Goal: Task Accomplishment & Management: Manage account settings

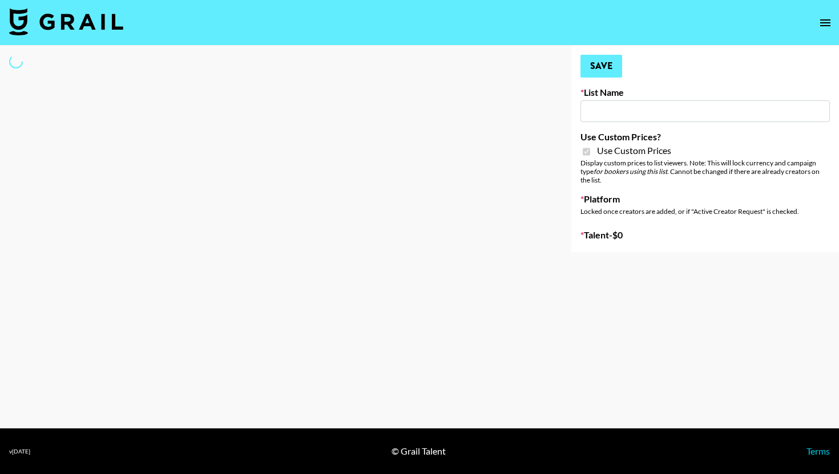
type input "Gensmo (Tiktok)"
checkbox input "true"
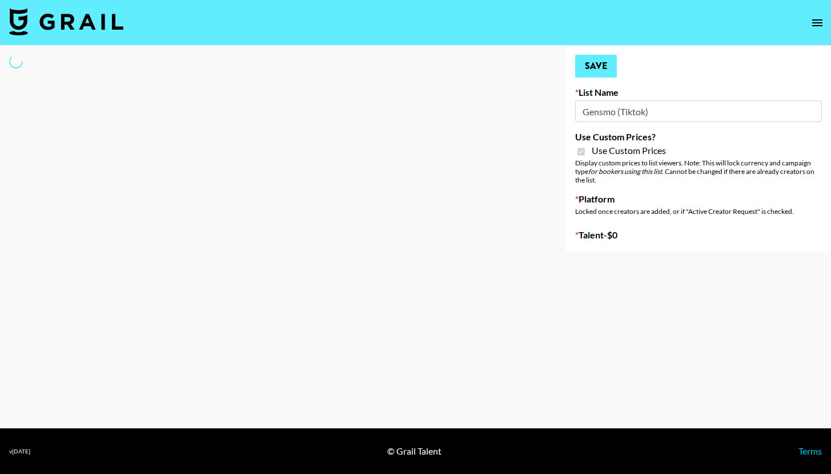
select select "Brand"
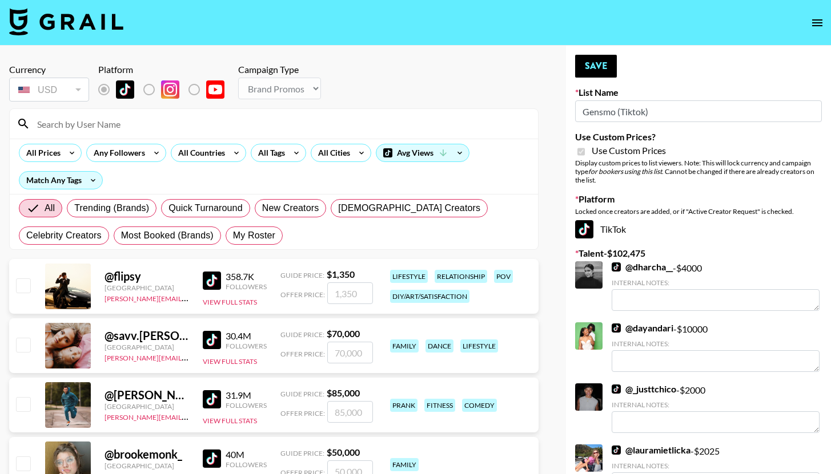
click at [154, 133] on div at bounding box center [274, 124] width 528 height 30
click at [156, 127] on input at bounding box center [280, 124] width 501 height 18
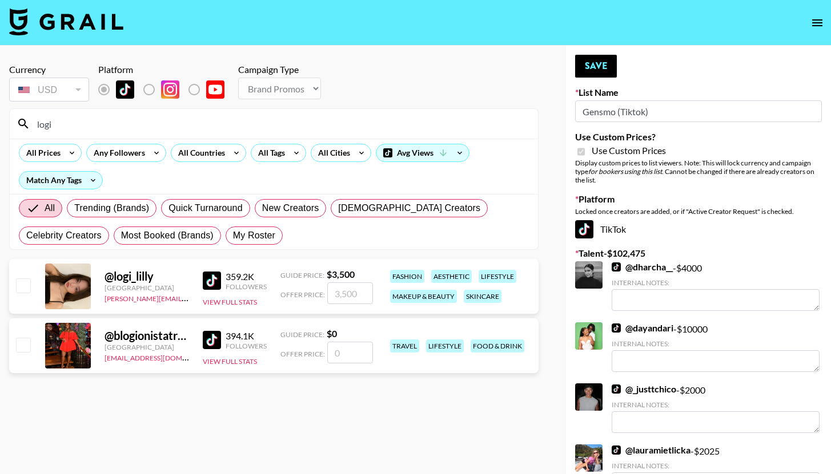
type input "logi"
click at [27, 281] on input "checkbox" at bounding box center [23, 286] width 14 height 14
checkbox input "true"
type input "3500"
click at [583, 65] on button "Save" at bounding box center [596, 66] width 42 height 23
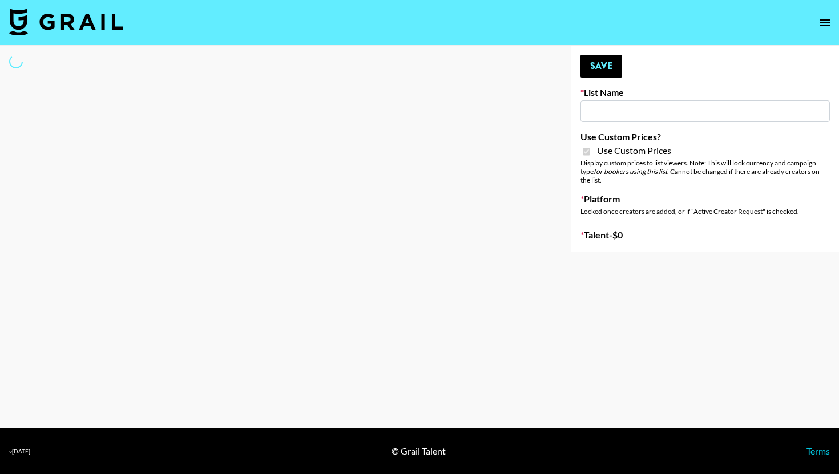
type input "Gensmo (IG)"
checkbox input "true"
select select "Brand"
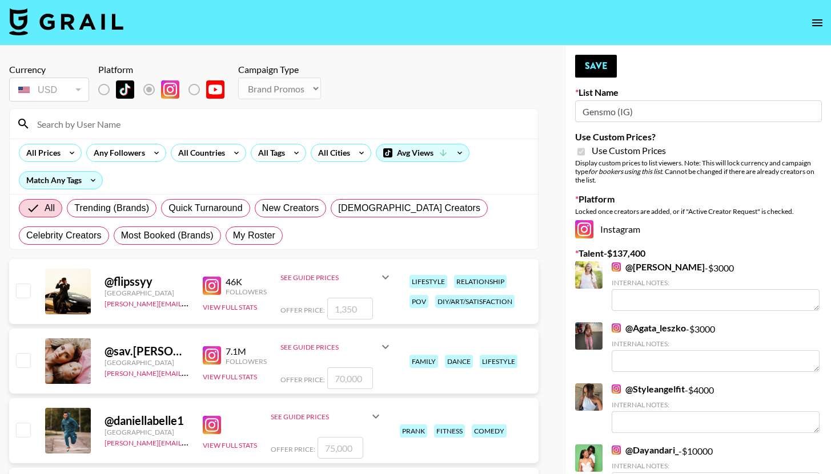
click at [132, 130] on input at bounding box center [280, 124] width 501 height 18
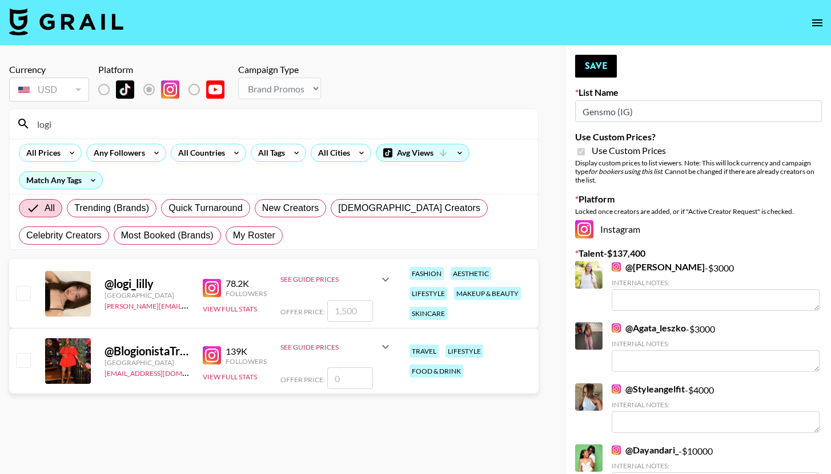
type input "logi"
click at [19, 290] on input "checkbox" at bounding box center [23, 293] width 14 height 14
checkbox input "true"
type input "1500"
click at [608, 76] on button "Save" at bounding box center [596, 66] width 42 height 23
